Goal: Task Accomplishment & Management: Manage account settings

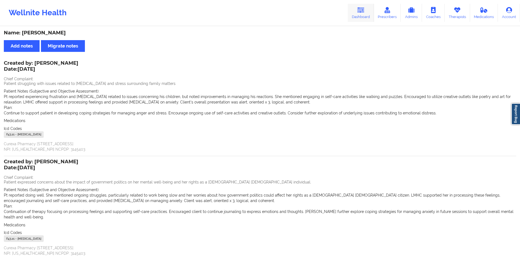
click at [367, 7] on link "Dashboard" at bounding box center [361, 13] width 26 height 18
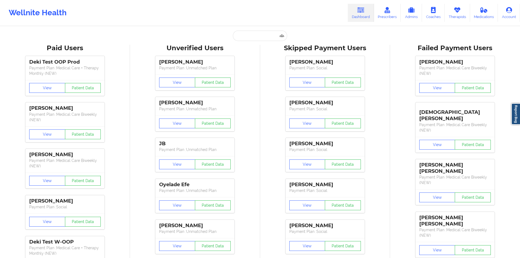
click at [259, 36] on input "text" at bounding box center [260, 36] width 54 height 10
paste input "[PERSON_NAME]"
type input "[PERSON_NAME]"
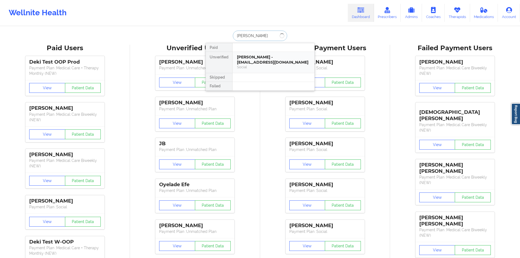
click at [264, 58] on div "[PERSON_NAME] - [EMAIL_ADDRESS][DOMAIN_NAME]" at bounding box center [273, 60] width 73 height 10
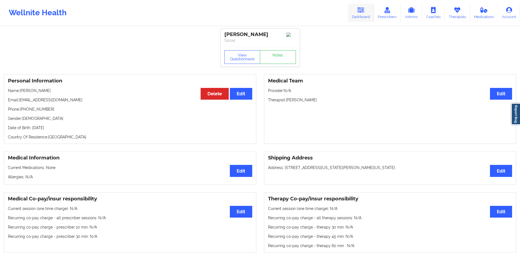
click at [358, 13] on link "Dashboard" at bounding box center [361, 13] width 26 height 18
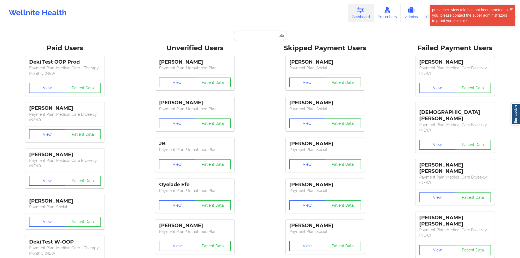
click at [259, 35] on input "text" at bounding box center [260, 36] width 54 height 10
paste input "[PERSON_NAME]"
type input "[PERSON_NAME]"
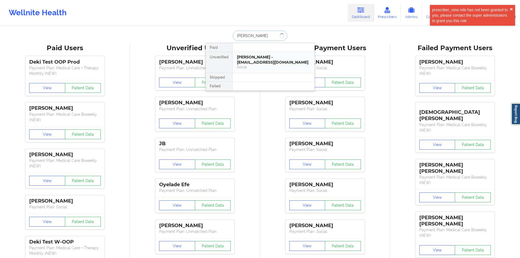
click at [256, 55] on div "[PERSON_NAME] - [EMAIL_ADDRESS][DOMAIN_NAME]" at bounding box center [273, 60] width 73 height 10
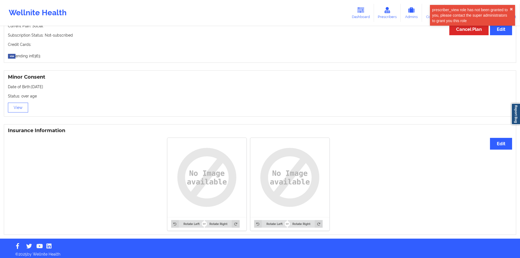
scroll to position [314, 0]
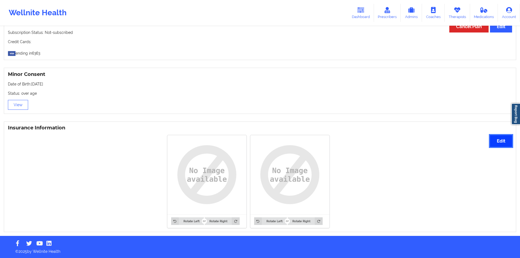
click at [499, 139] on button "Edit" at bounding box center [501, 141] width 22 height 12
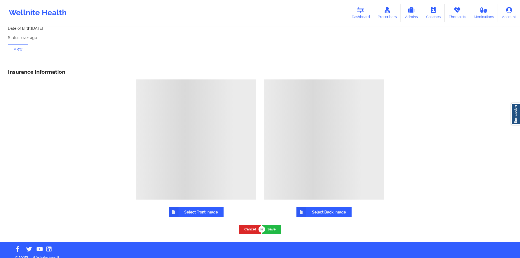
scroll to position [376, 0]
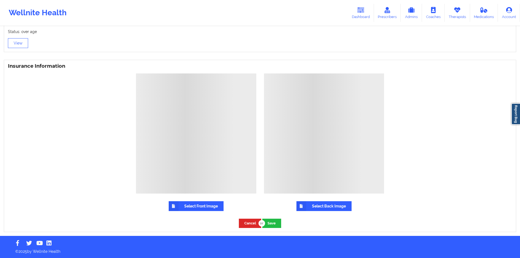
click at [203, 207] on label "Select Front Image" at bounding box center [196, 206] width 55 height 10
click at [0, 0] on input "Select Front Image" at bounding box center [0, 0] width 0 height 0
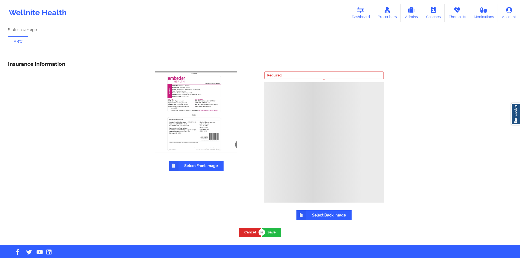
click at [328, 219] on label "Select Back Image" at bounding box center [324, 215] width 55 height 10
click at [0, 0] on input "Select Back Image" at bounding box center [0, 0] width 0 height 0
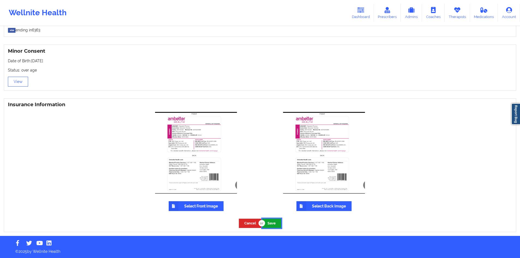
click at [277, 220] on button "Save" at bounding box center [272, 223] width 19 height 9
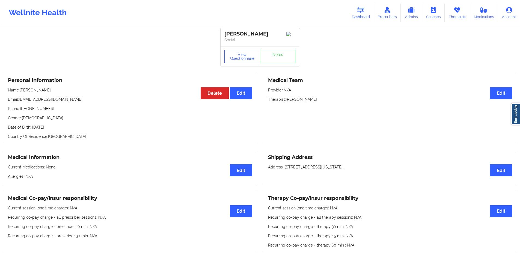
scroll to position [0, 0]
drag, startPoint x: 368, startPoint y: 14, endPoint x: 358, endPoint y: 24, distance: 13.3
click at [368, 14] on link "Dashboard" at bounding box center [361, 13] width 26 height 18
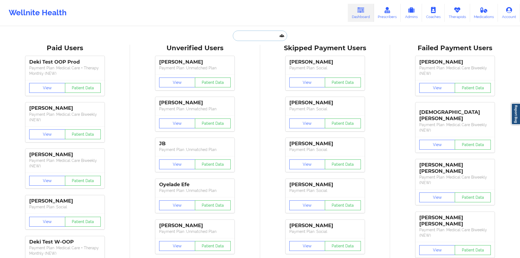
click at [260, 34] on input "text" at bounding box center [260, 36] width 54 height 10
paste input "[EMAIL_ADDRESS][DOMAIN_NAME]"
type input "[EMAIL_ADDRESS][DOMAIN_NAME]"
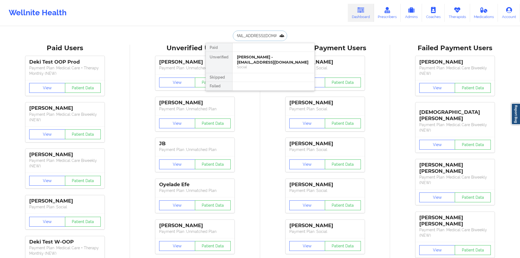
click at [273, 66] on div "Social" at bounding box center [273, 67] width 73 height 5
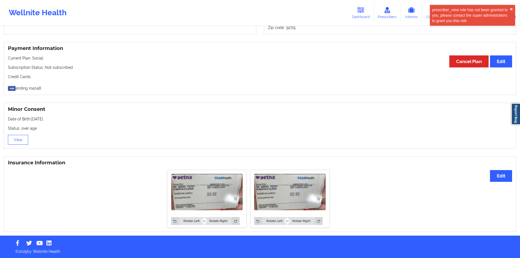
scroll to position [279, 0]
click at [504, 178] on button "Edit" at bounding box center [501, 176] width 22 height 12
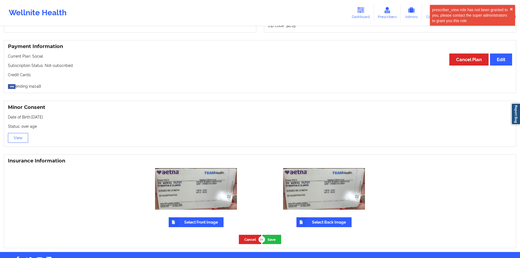
click at [199, 224] on label "Select Front Image" at bounding box center [196, 222] width 55 height 10
click at [0, 0] on input "Select Front Image" at bounding box center [0, 0] width 0 height 0
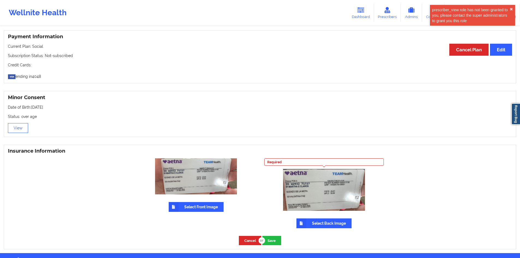
scroll to position [306, 0]
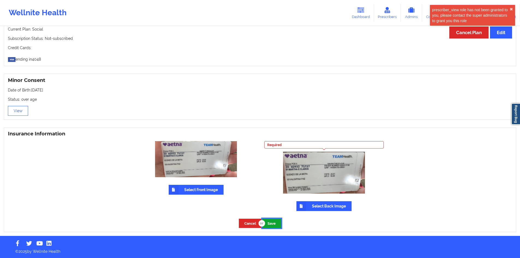
click at [276, 226] on button "Save" at bounding box center [272, 223] width 19 height 9
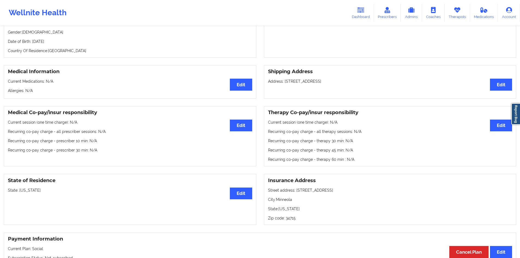
scroll to position [0, 0]
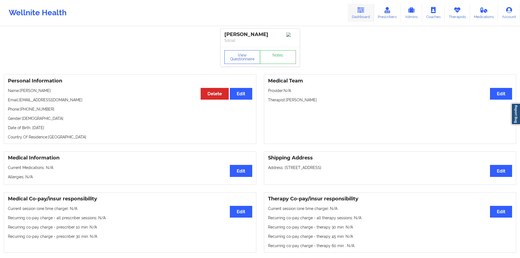
click at [364, 6] on link "Dashboard" at bounding box center [361, 13] width 26 height 18
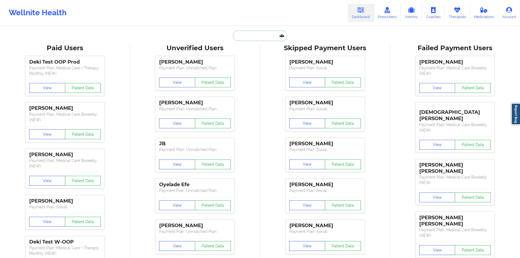
click at [268, 41] on input "text" at bounding box center [260, 36] width 54 height 10
paste input "[EMAIL_ADDRESS][DOMAIN_NAME]"
type input "[EMAIL_ADDRESS][DOMAIN_NAME]"
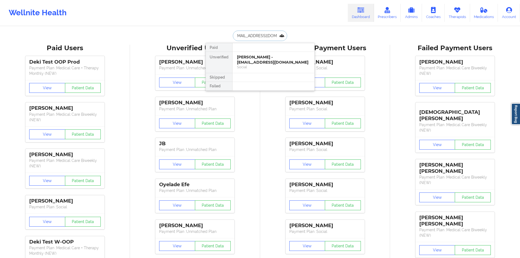
click at [271, 60] on div "[PERSON_NAME] - [EMAIL_ADDRESS][DOMAIN_NAME]" at bounding box center [273, 60] width 73 height 10
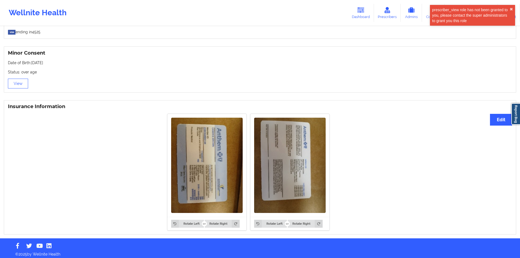
scroll to position [338, 0]
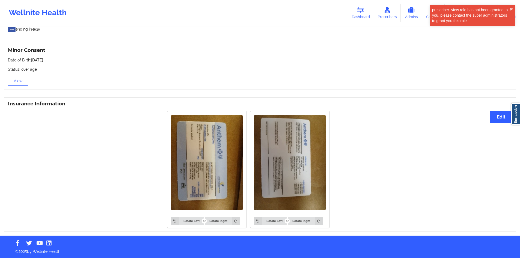
click at [221, 154] on img at bounding box center [207, 162] width 72 height 95
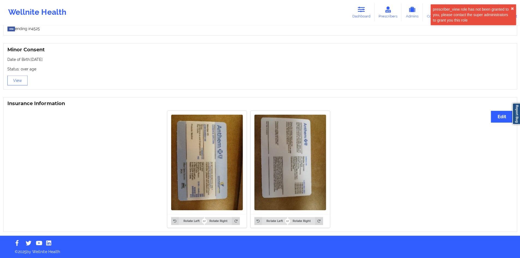
scroll to position [337, 0]
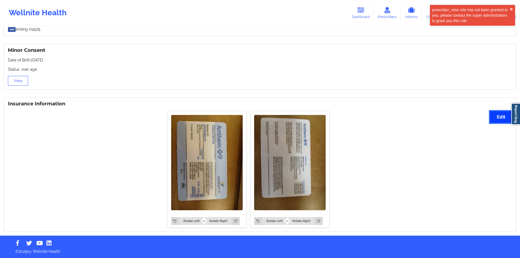
click at [503, 116] on button "Edit" at bounding box center [501, 117] width 22 height 12
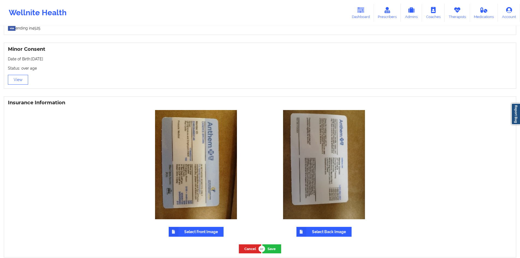
click at [185, 231] on label "Select Front Image" at bounding box center [196, 232] width 55 height 10
click at [0, 0] on input "Select Front Image" at bounding box center [0, 0] width 0 height 0
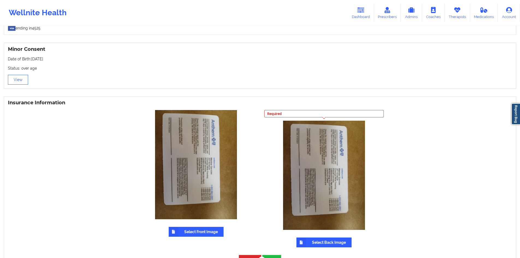
click at [198, 231] on label "Select Front Image" at bounding box center [196, 232] width 55 height 10
click at [0, 0] on input "Select Front Image" at bounding box center [0, 0] width 0 height 0
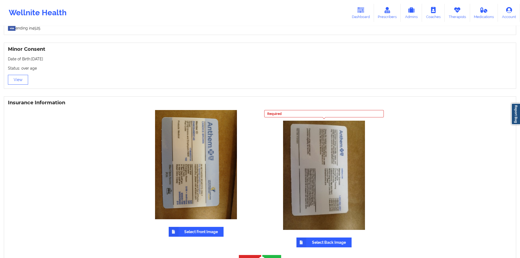
click at [310, 243] on label "Select Back Image" at bounding box center [324, 243] width 55 height 10
click at [0, 0] on input "Select Back Image" at bounding box center [0, 0] width 0 height 0
